Goal: Consume media (video, audio)

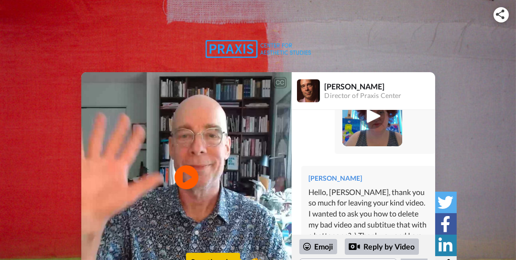
scroll to position [91, 0]
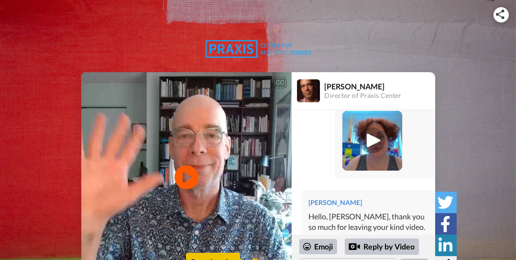
click at [405, 172] on div "[PERSON_NAME]" at bounding box center [385, 134] width 100 height 88
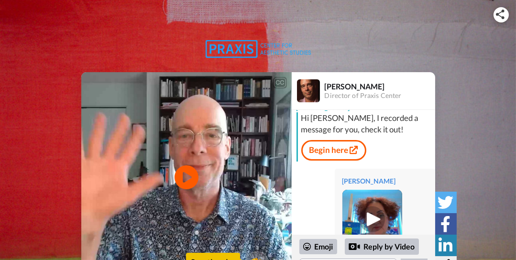
scroll to position [11, 0]
drag, startPoint x: 377, startPoint y: 180, endPoint x: 356, endPoint y: 181, distance: 21.0
click at [356, 181] on div "[PERSON_NAME]" at bounding box center [384, 182] width 85 height 10
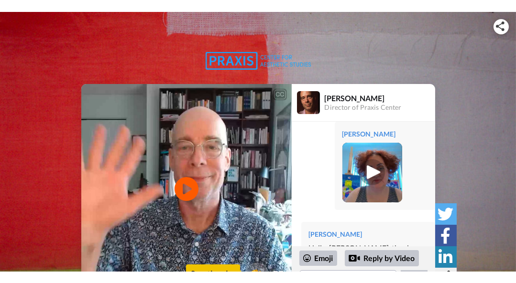
scroll to position [70, 0]
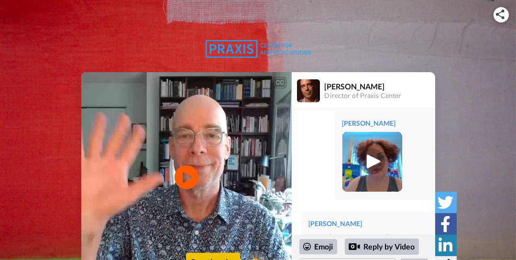
click at [371, 160] on img at bounding box center [372, 162] width 26 height 26
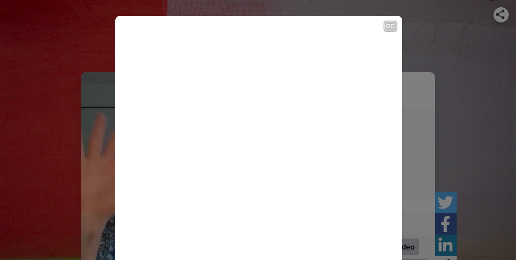
click at [259, 156] on icon at bounding box center [259, 159] width 24 height 24
click at [384, 28] on div "CC" at bounding box center [390, 27] width 12 height 10
click at [385, 27] on div "CC" at bounding box center [390, 27] width 12 height 10
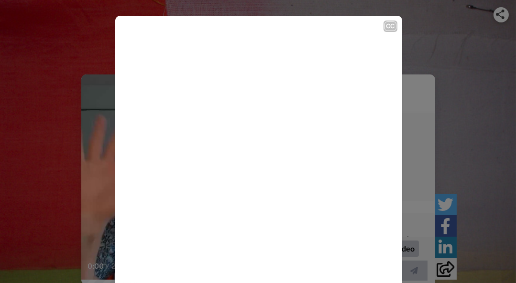
scroll to position [33, 0]
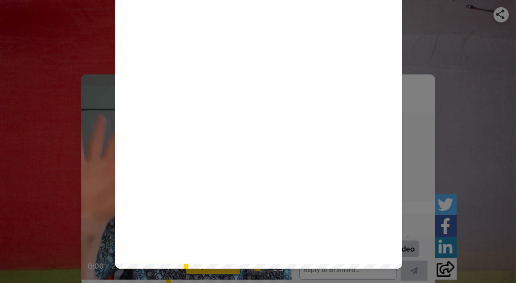
click at [252, 135] on icon at bounding box center [259, 126] width 24 height 24
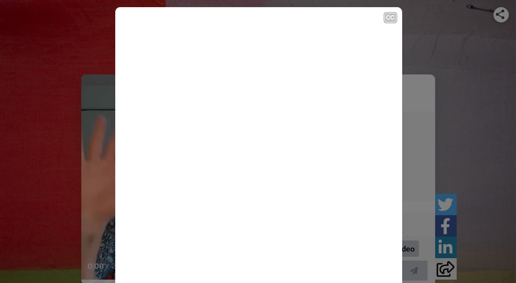
scroll to position [0, 0]
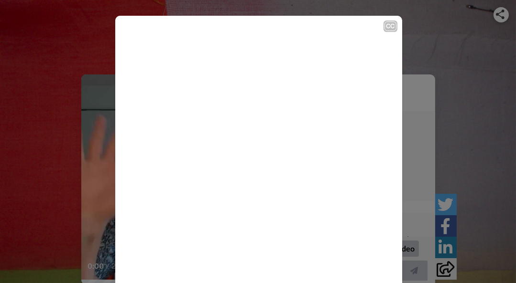
click at [408, 109] on div "CC Play/Pause And also I am now working on my career narrative. 1:01 / 3:24" at bounding box center [258, 141] width 516 height 283
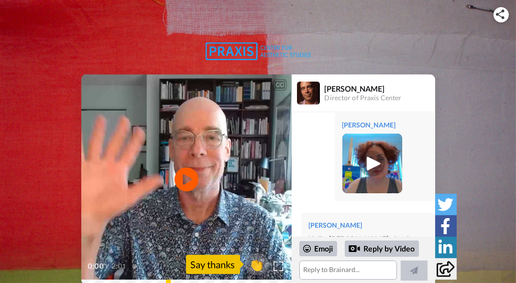
scroll to position [229, 0]
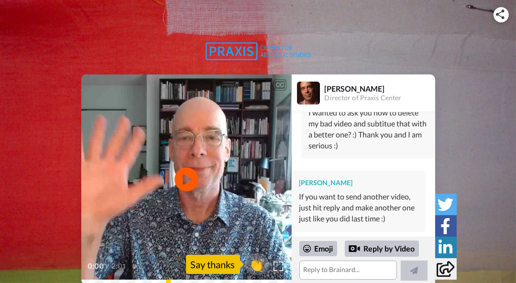
click at [449, 260] on icon at bounding box center [446, 269] width 18 height 16
